Goal: Find specific page/section: Find specific page/section

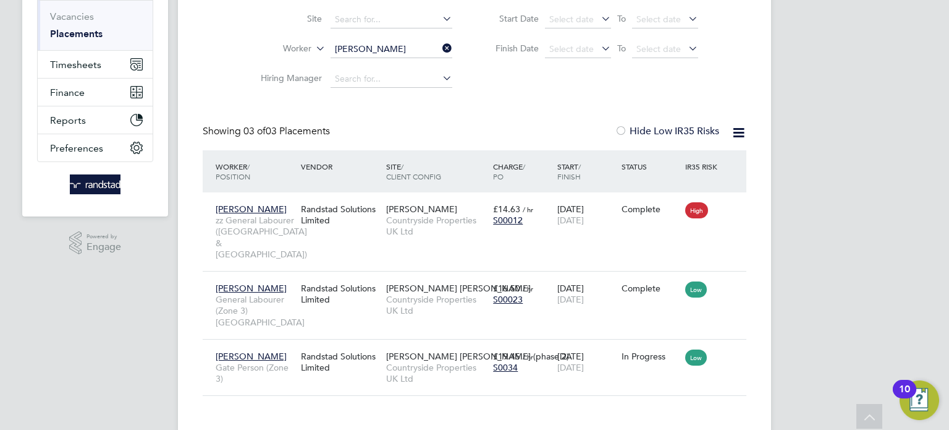
click at [440, 46] on icon at bounding box center [440, 48] width 0 height 17
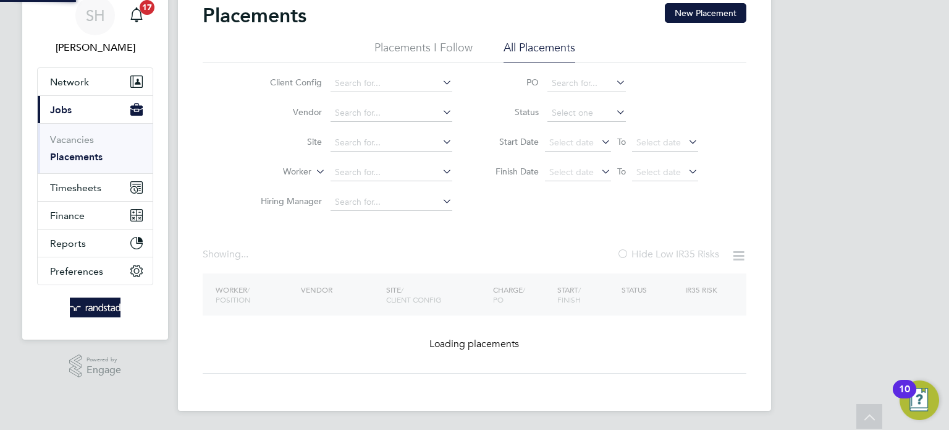
click at [400, 51] on li "Placements I Follow" at bounding box center [424, 51] width 98 height 22
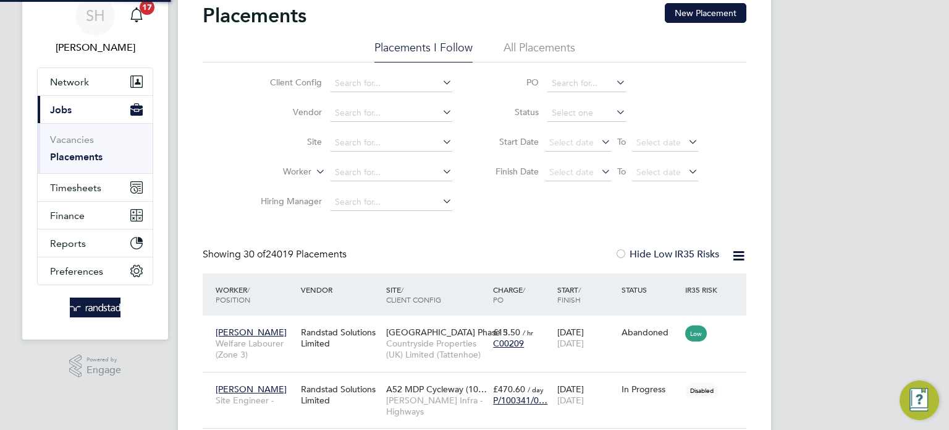
click at [550, 158] on li "Finish Date Select date To Select date" at bounding box center [591, 173] width 246 height 30
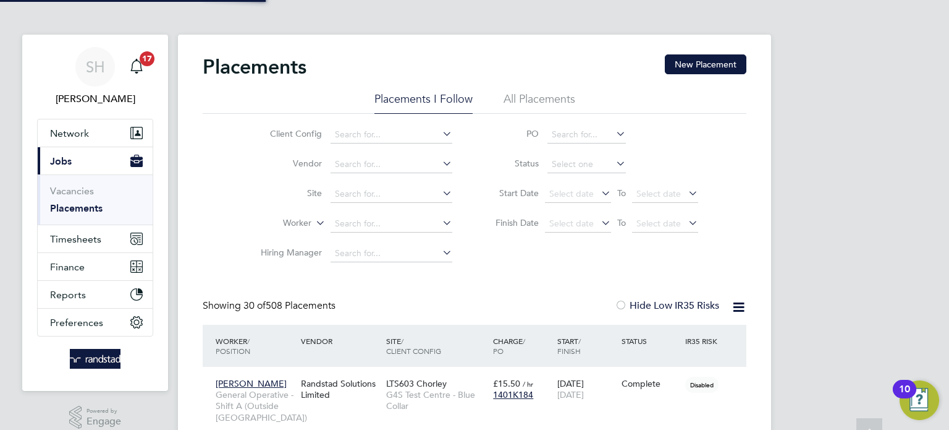
scroll to position [6, 6]
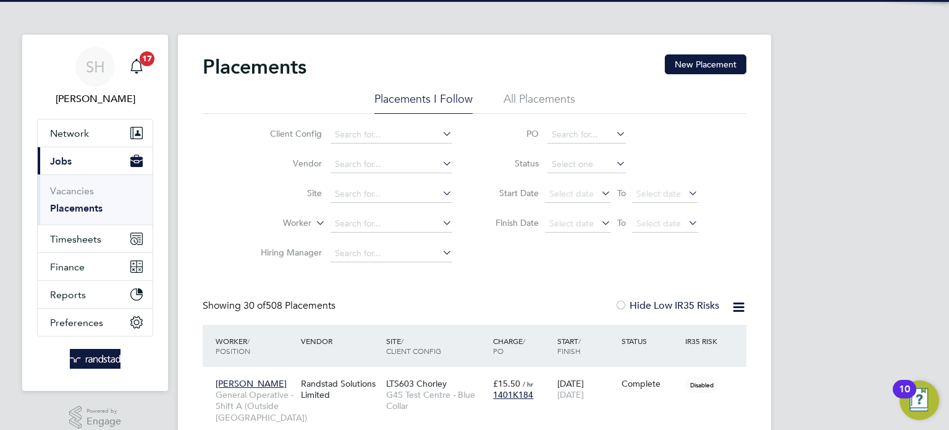
click at [504, 104] on li "All Placements" at bounding box center [540, 102] width 72 height 22
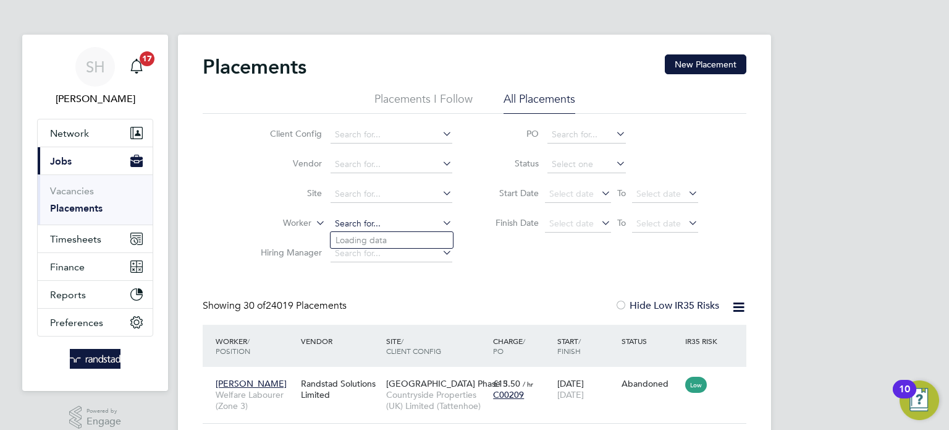
click at [347, 229] on input at bounding box center [392, 223] width 122 height 17
paste input "C-003422969"
click at [359, 242] on li "[PERSON_NAME]" at bounding box center [392, 240] width 122 height 16
type input "[PERSON_NAME]"
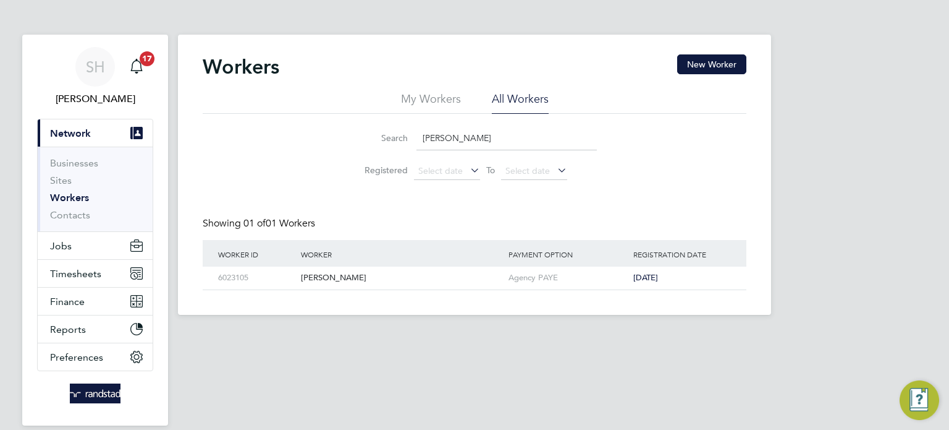
click at [431, 146] on input "[PERSON_NAME]" at bounding box center [507, 138] width 180 height 24
paste input "C-003422969"
type input "C-003422969"
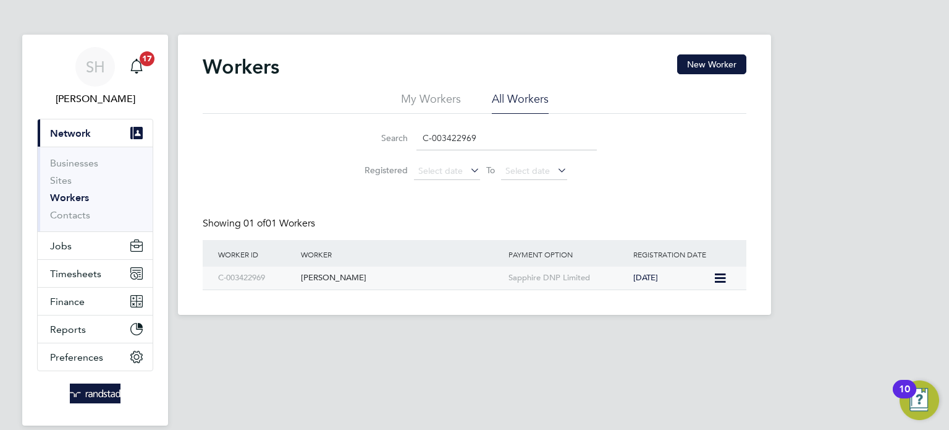
click at [357, 273] on div "[PERSON_NAME]" at bounding box center [402, 277] width 208 height 23
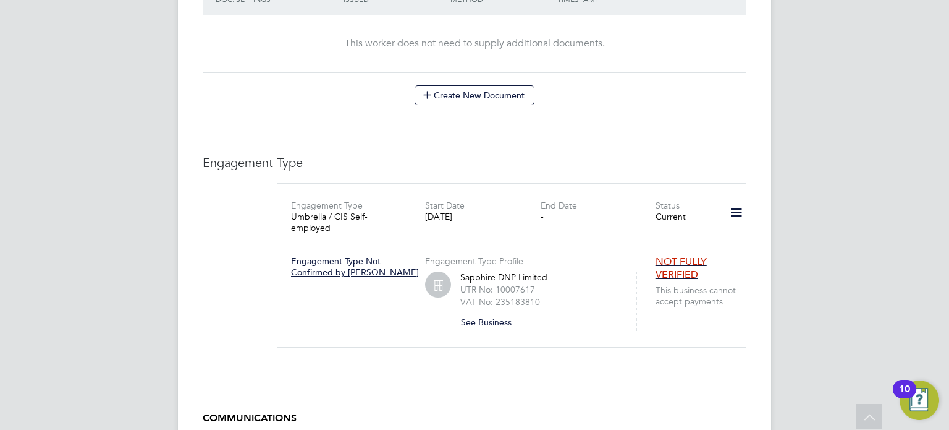
scroll to position [711, 0]
